Goal: Find specific page/section: Find specific page/section

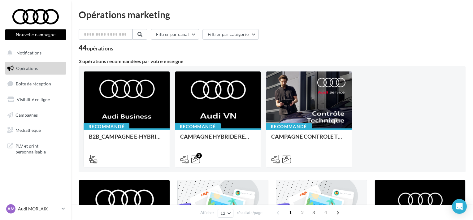
click at [28, 81] on link "Boîte de réception" at bounding box center [36, 83] width 64 height 13
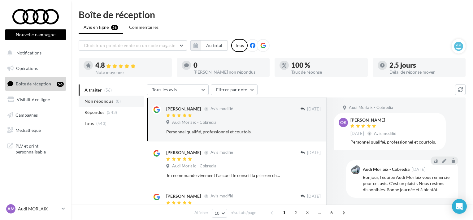
click at [98, 100] on span "Non répondus" at bounding box center [98, 101] width 29 height 6
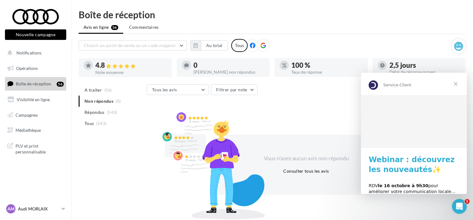
click at [43, 209] on p "Audi MORLAIX" at bounding box center [38, 209] width 41 height 6
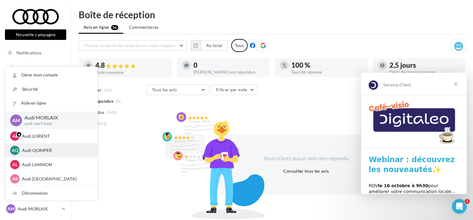
scroll to position [15, 0]
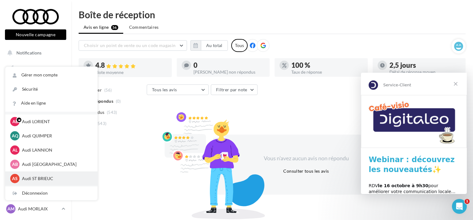
click at [34, 178] on p "Audi ST BRIEUC" at bounding box center [56, 178] width 68 height 6
